Goal: Entertainment & Leisure: Browse casually

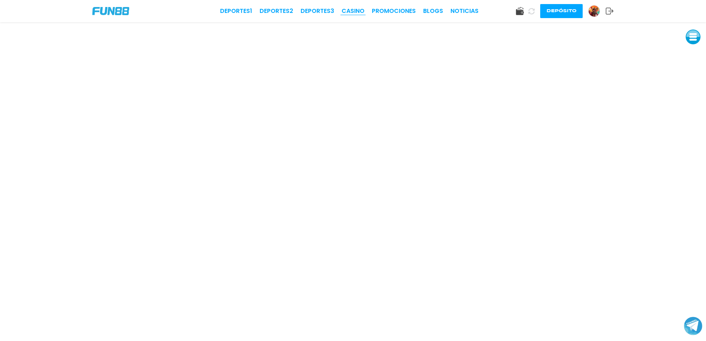
click at [354, 9] on link "CASINO" at bounding box center [353, 11] width 23 height 9
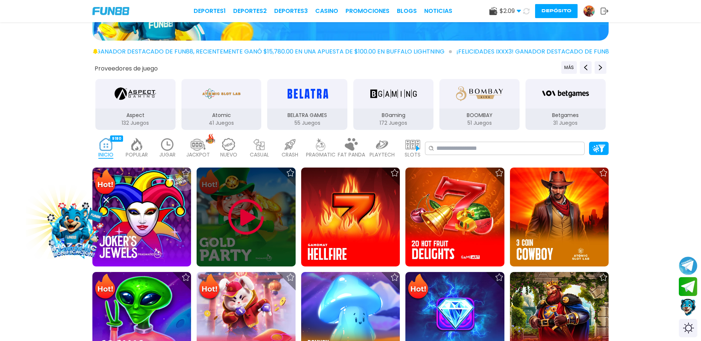
scroll to position [99, 0]
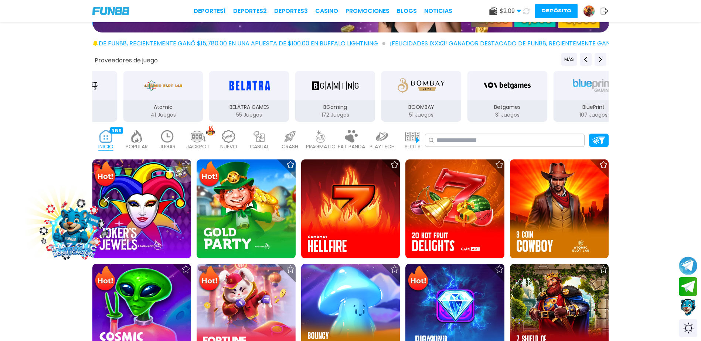
click at [165, 139] on img at bounding box center [167, 136] width 15 height 13
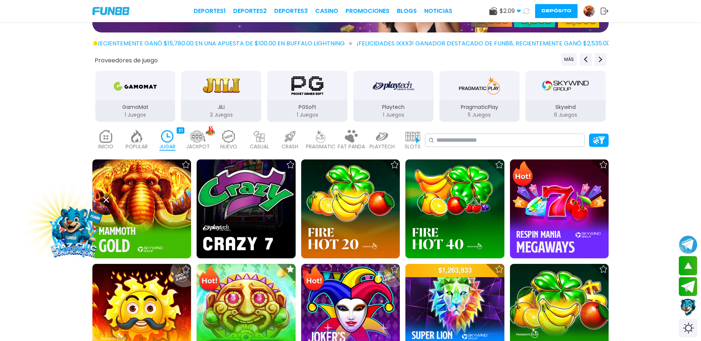
scroll to position [222, 0]
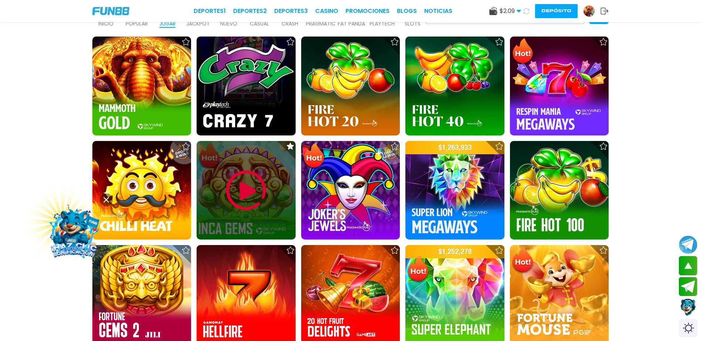
click at [239, 187] on img at bounding box center [246, 190] width 44 height 44
